Goal: Information Seeking & Learning: Learn about a topic

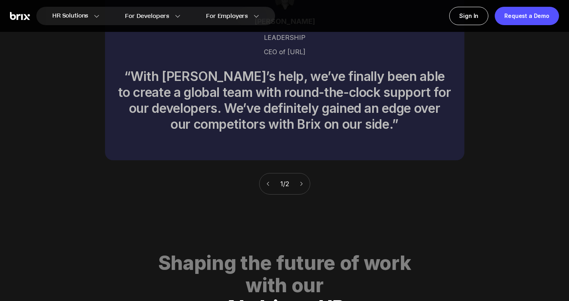
scroll to position [4076, 0]
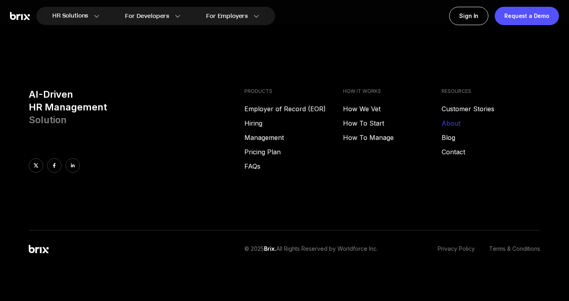
click at [459, 124] on link "About" at bounding box center [490, 124] width 99 height 10
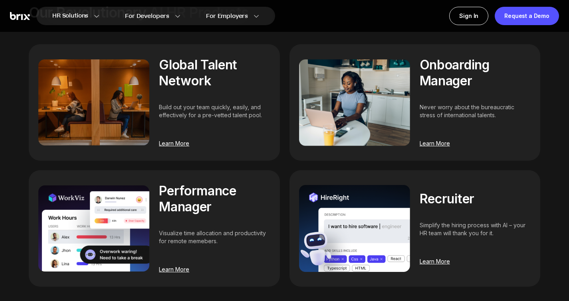
scroll to position [1091, 0]
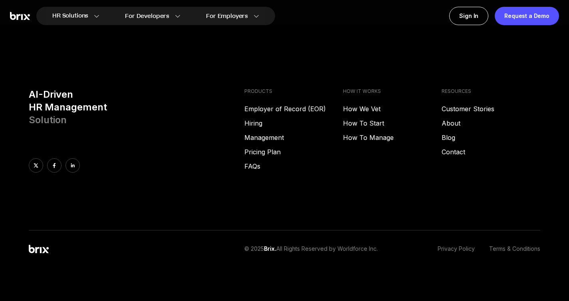
click at [30, 14] on img at bounding box center [20, 16] width 20 height 8
